Goal: Task Accomplishment & Management: Manage account settings

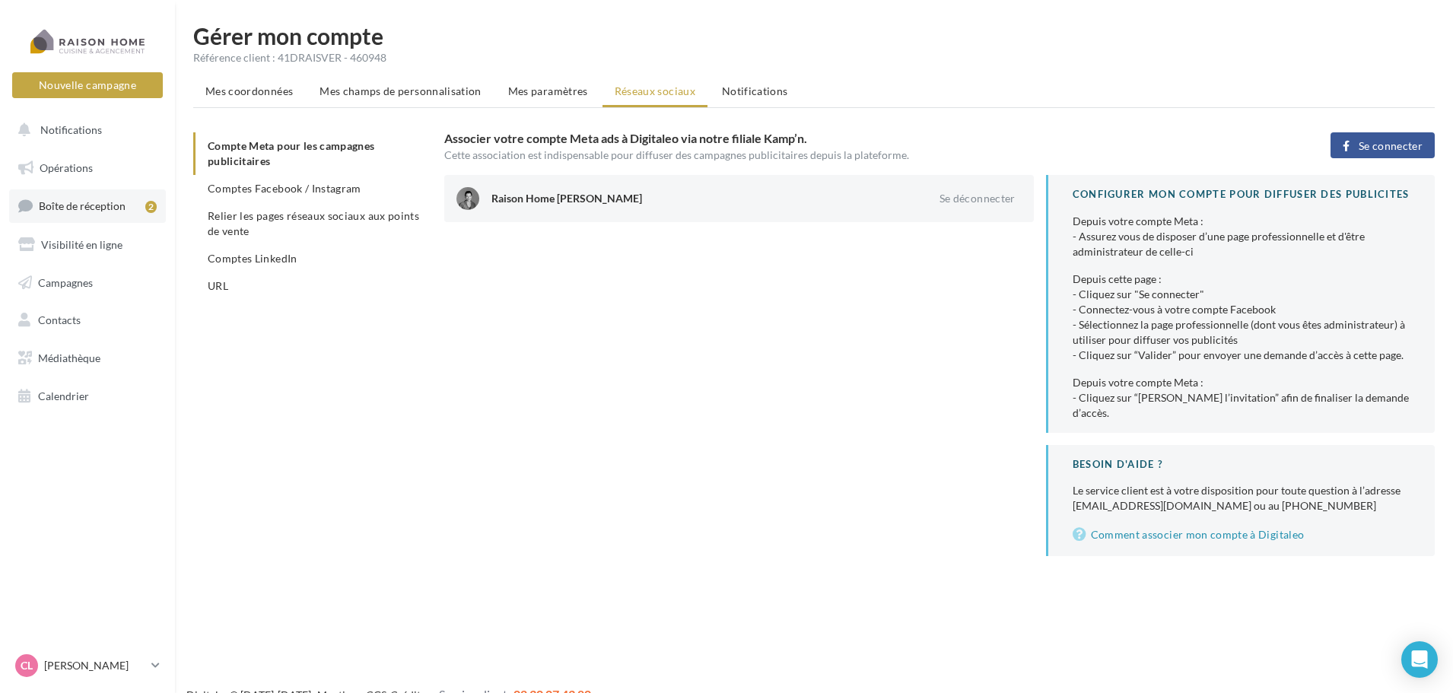
click at [110, 208] on span "Boîte de réception" at bounding box center [82, 205] width 87 height 13
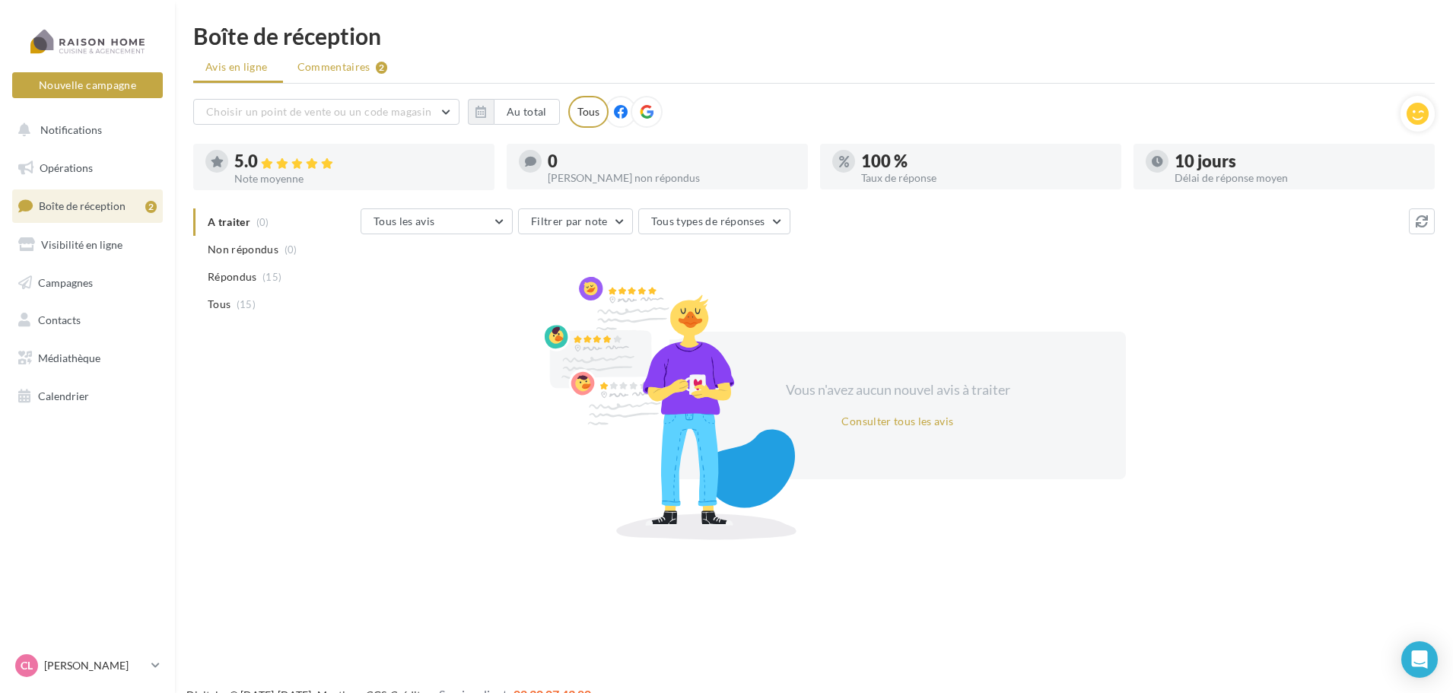
click at [371, 67] on li "Commentaires 2" at bounding box center [342, 66] width 115 height 27
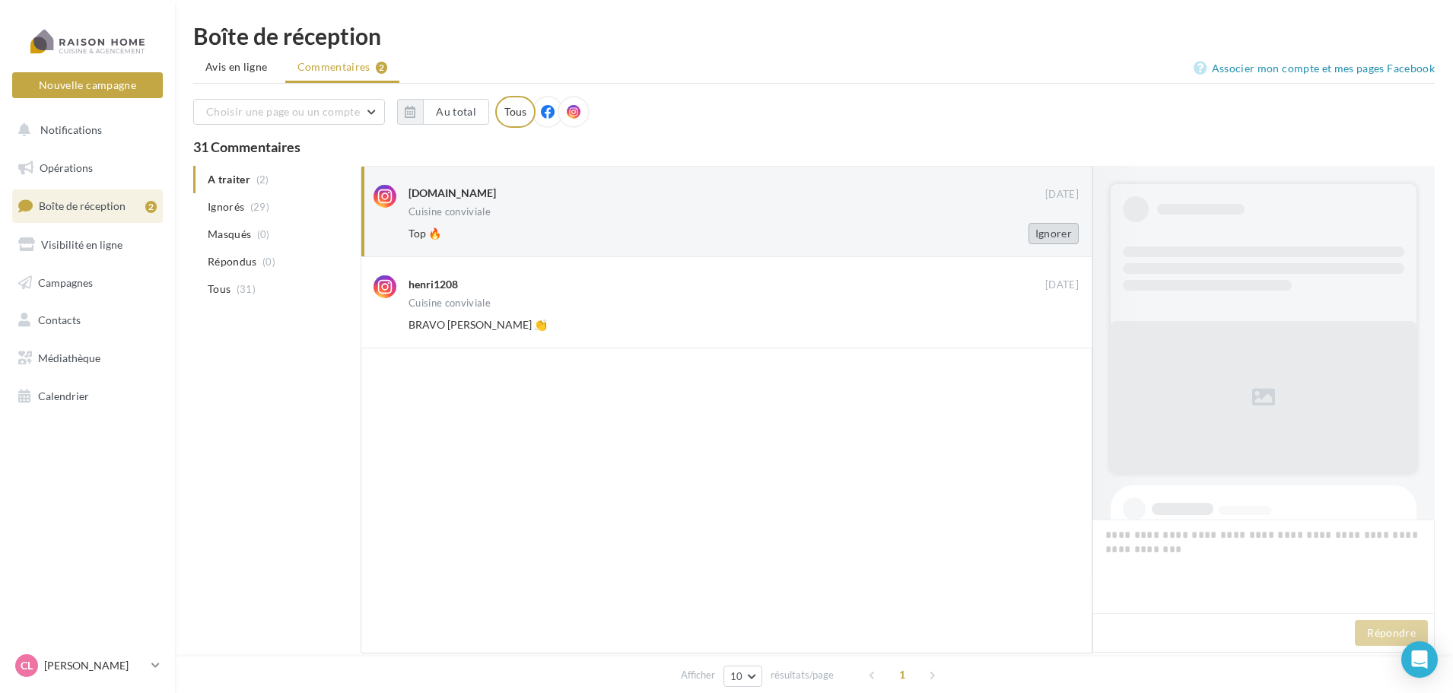
click at [1061, 231] on button "Ignorer" at bounding box center [1054, 233] width 50 height 21
click at [1048, 228] on button "Ignorer" at bounding box center [1054, 233] width 50 height 21
